Goal: Find specific page/section: Find specific page/section

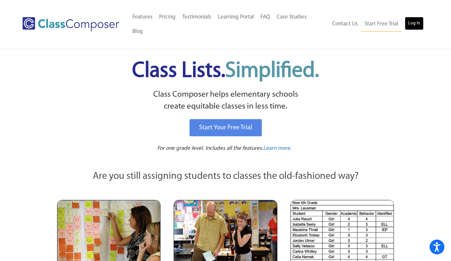
click at [409, 18] on link "Log In" at bounding box center [414, 23] width 19 height 13
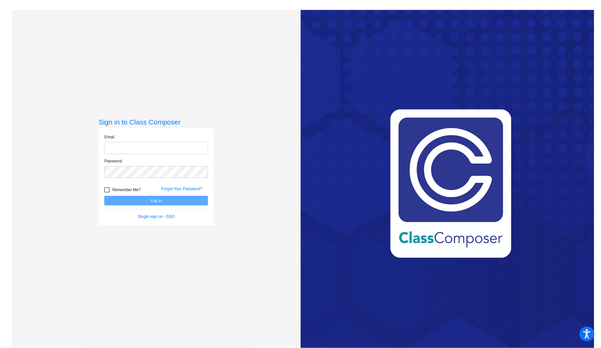
type input "naomi_baker@lkstevens.wednet.edu"
click at [168, 200] on button "Log In" at bounding box center [156, 201] width 104 height 10
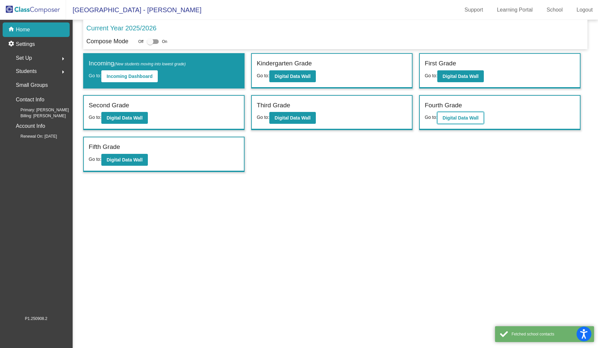
click at [473, 115] on b "Digital Data Wall" at bounding box center [461, 117] width 36 height 5
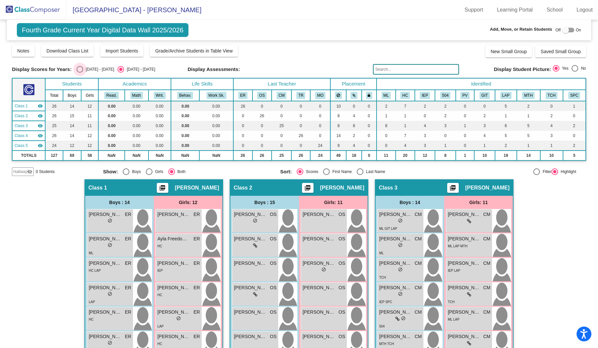
click at [77, 71] on div "Select an option" at bounding box center [80, 69] width 7 height 7
click at [80, 73] on input "2024 - 2025" at bounding box center [80, 73] width 0 height 0
radio input "true"
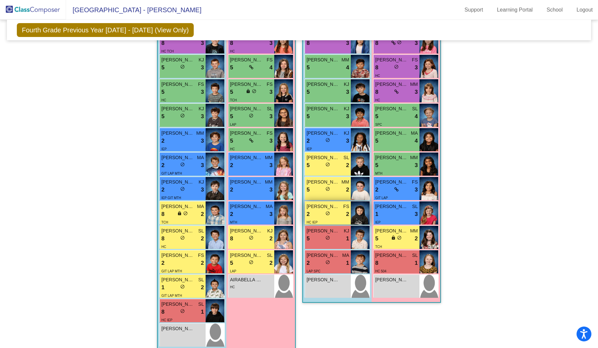
scroll to position [604, 0]
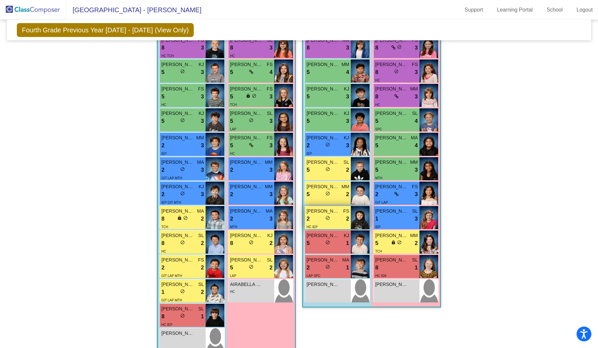
click at [359, 212] on img at bounding box center [360, 217] width 19 height 23
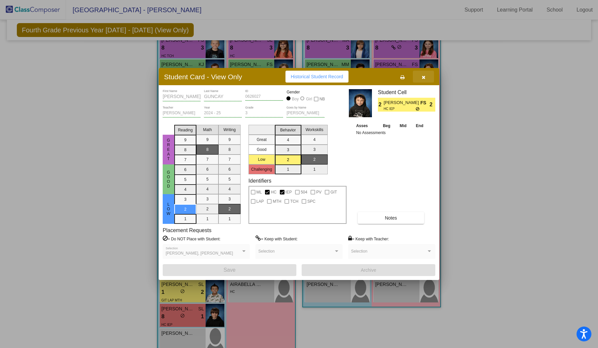
click at [423, 76] on icon "button" at bounding box center [424, 77] width 4 height 5
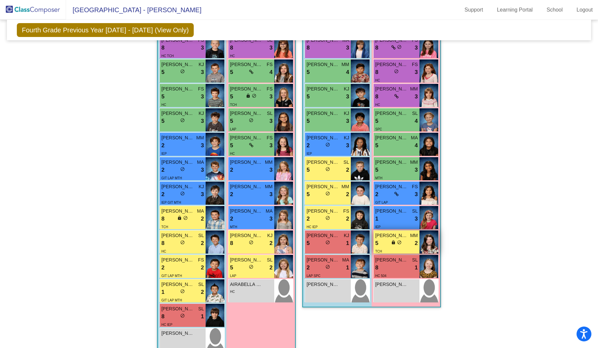
click at [430, 240] on img at bounding box center [429, 242] width 19 height 23
